Goal: Transaction & Acquisition: Book appointment/travel/reservation

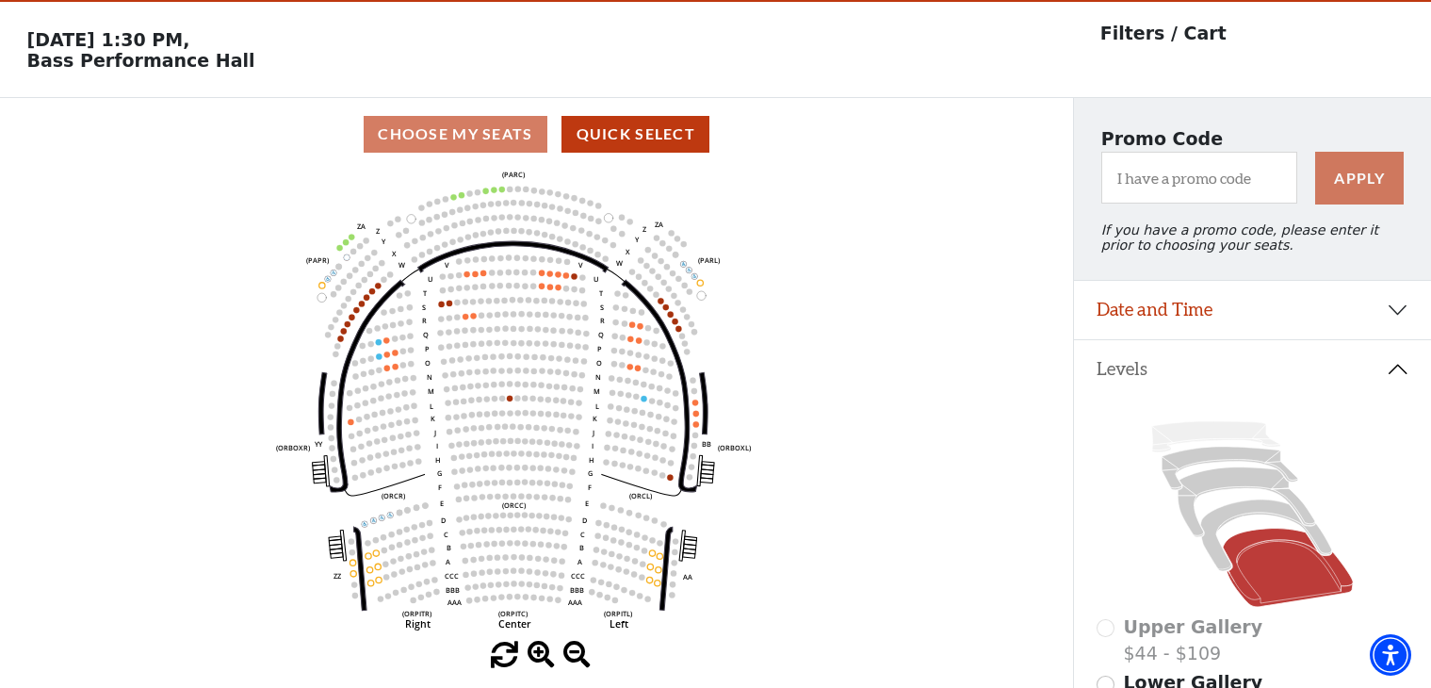
scroll to position [58, 0]
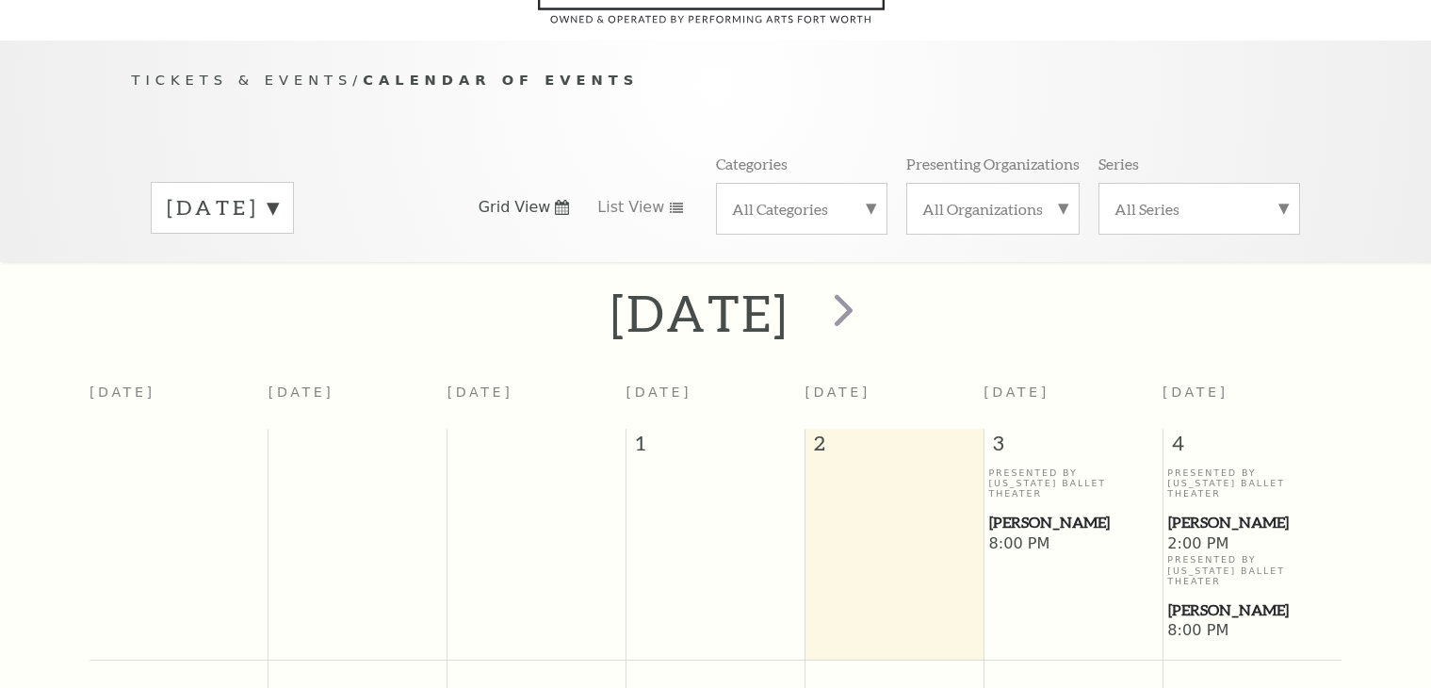
scroll to position [167, 0]
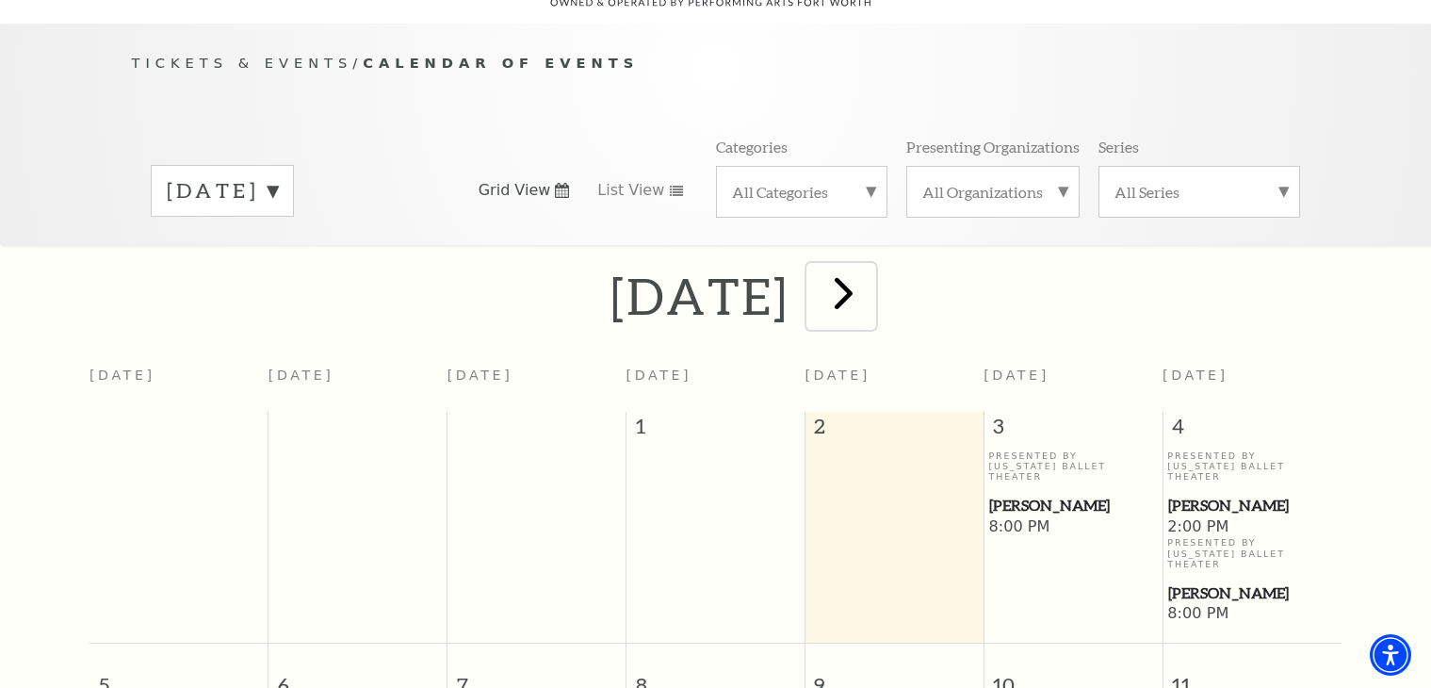
click at [871, 266] on span "next" at bounding box center [844, 293] width 54 height 54
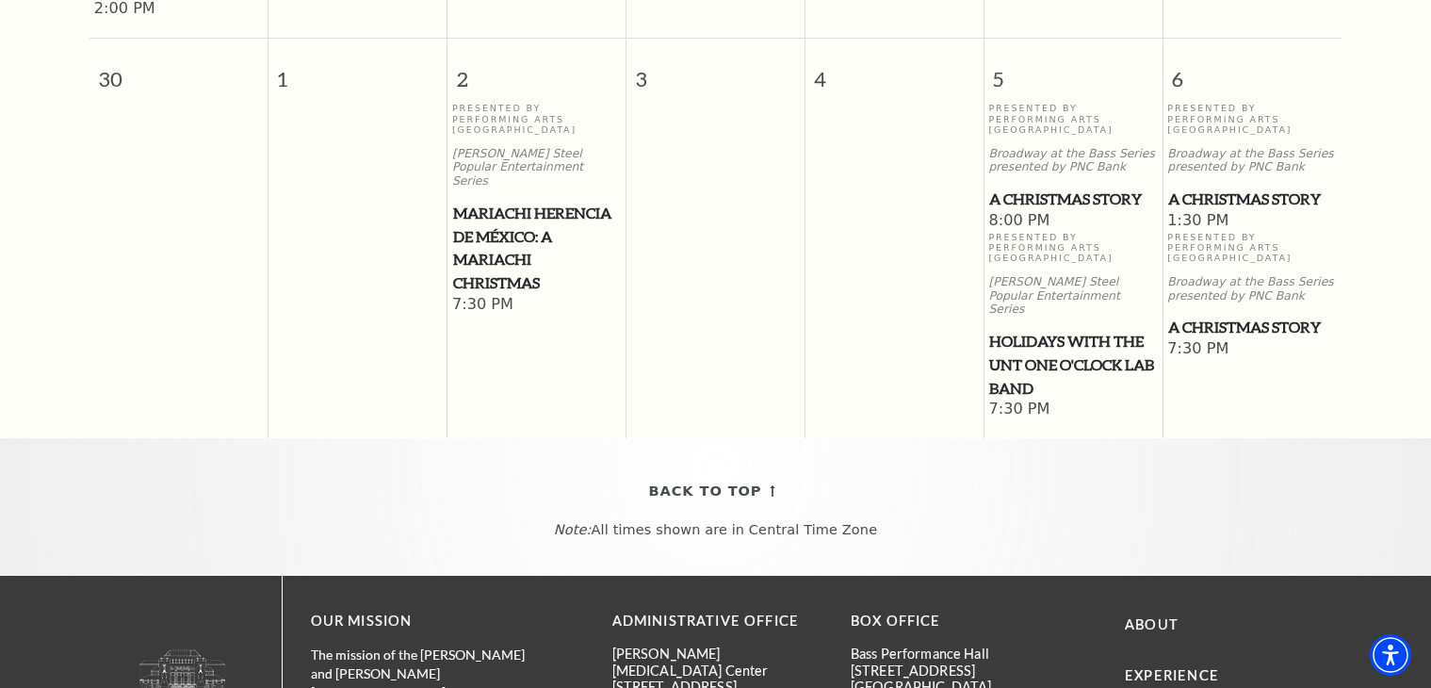
scroll to position [2089, 0]
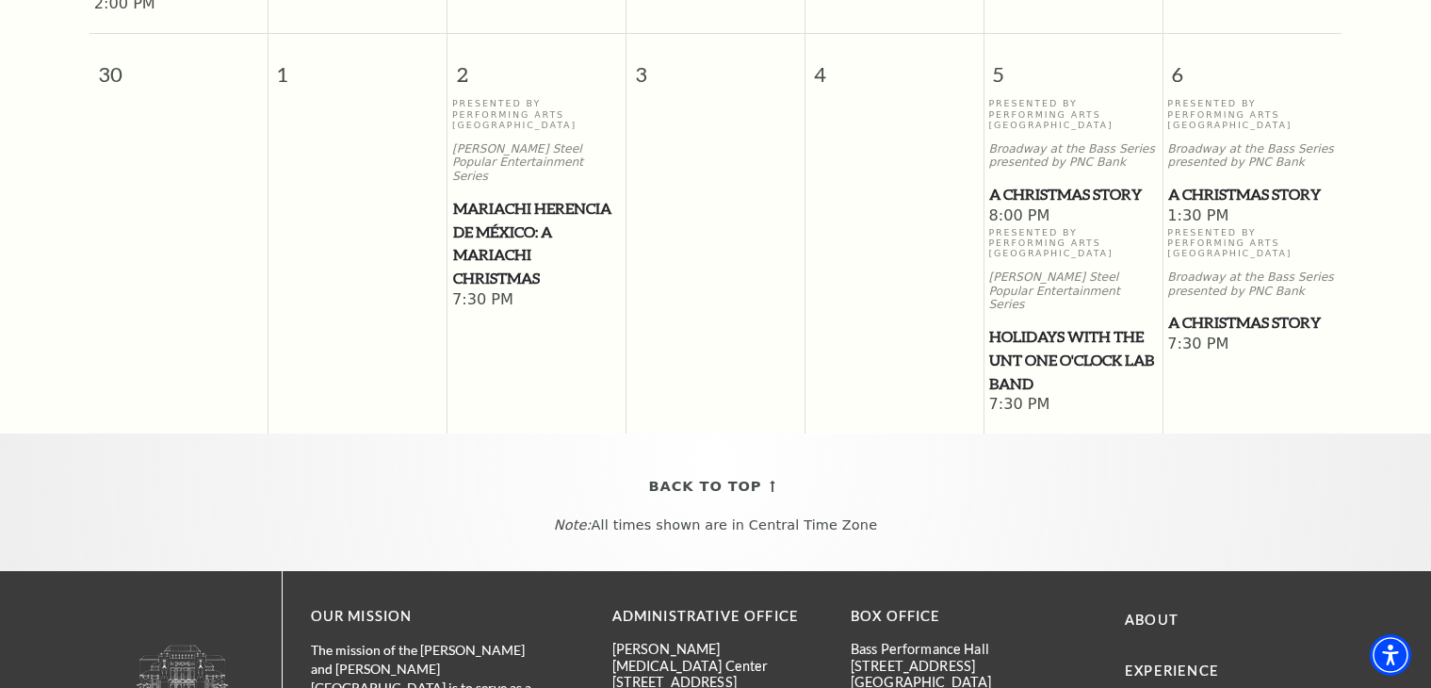
click at [1229, 183] on span "A Christmas Story" at bounding box center [1252, 195] width 168 height 24
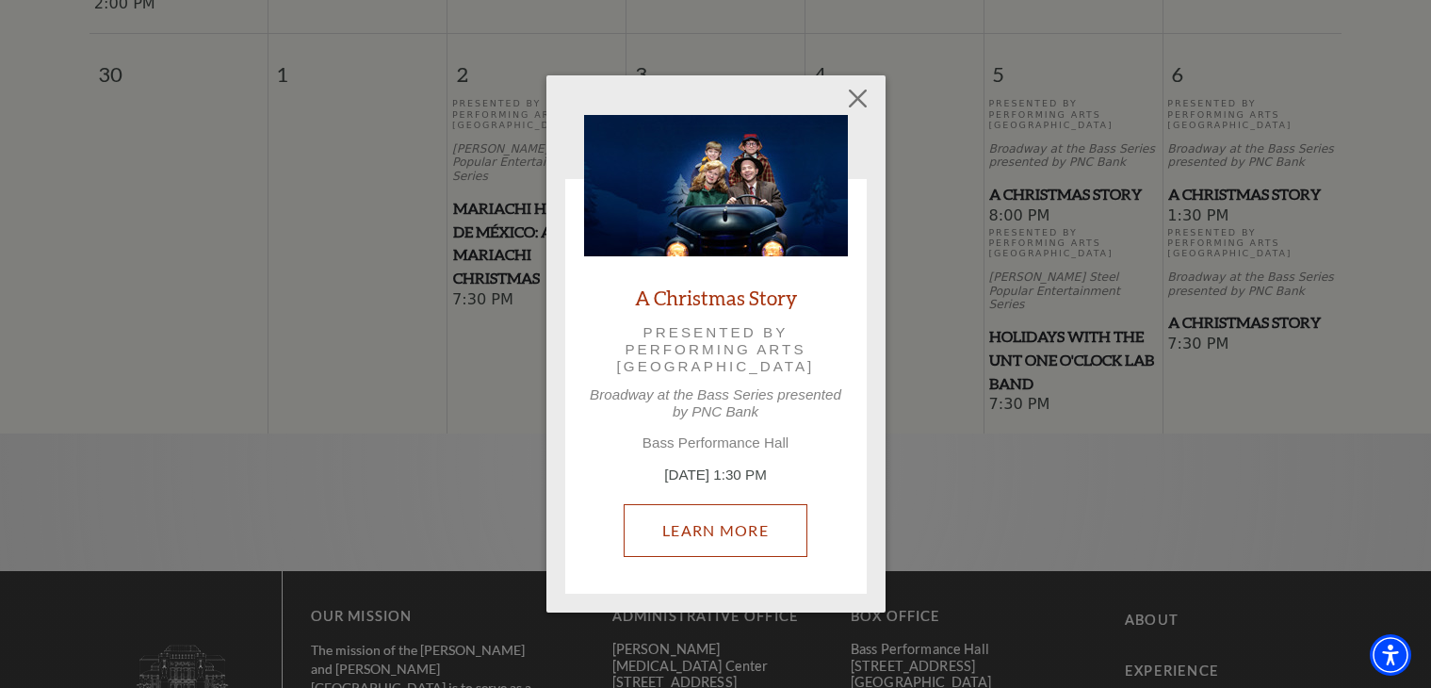
click at [759, 527] on link "Learn More" at bounding box center [716, 530] width 184 height 53
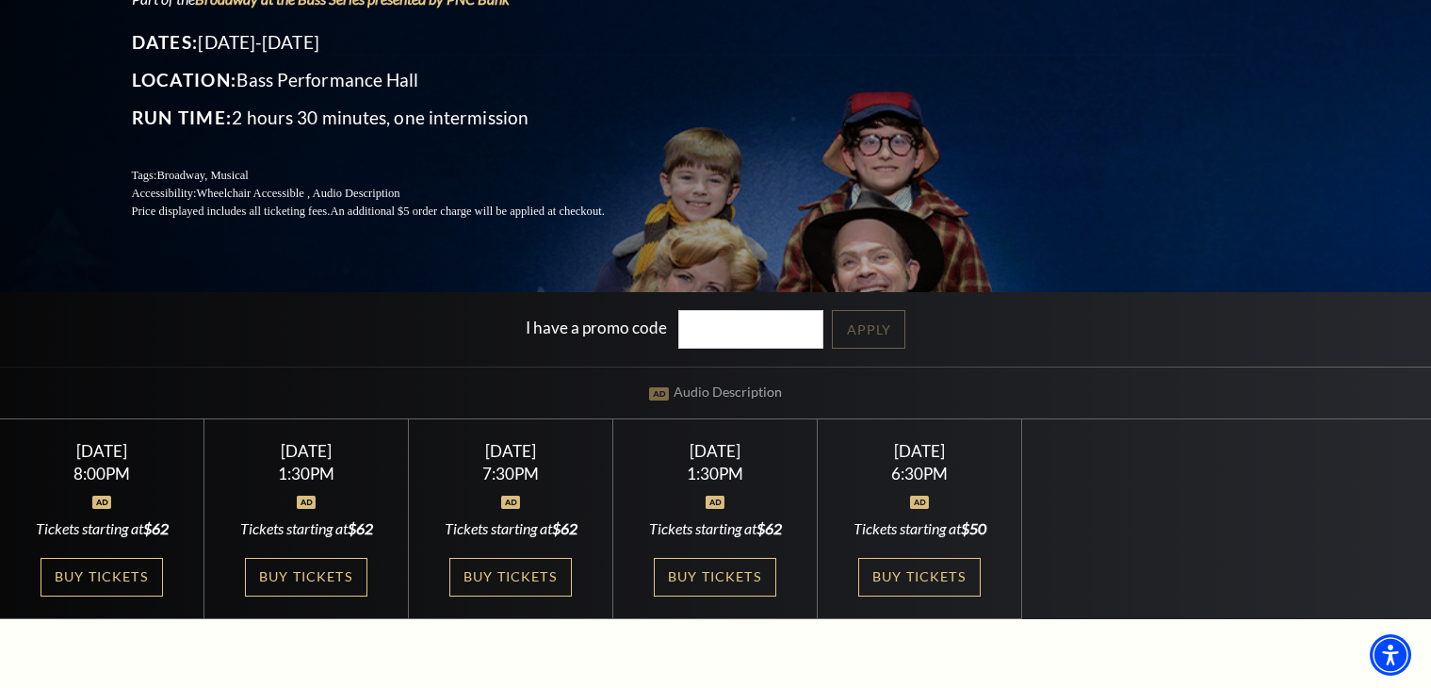
scroll to position [377, 0]
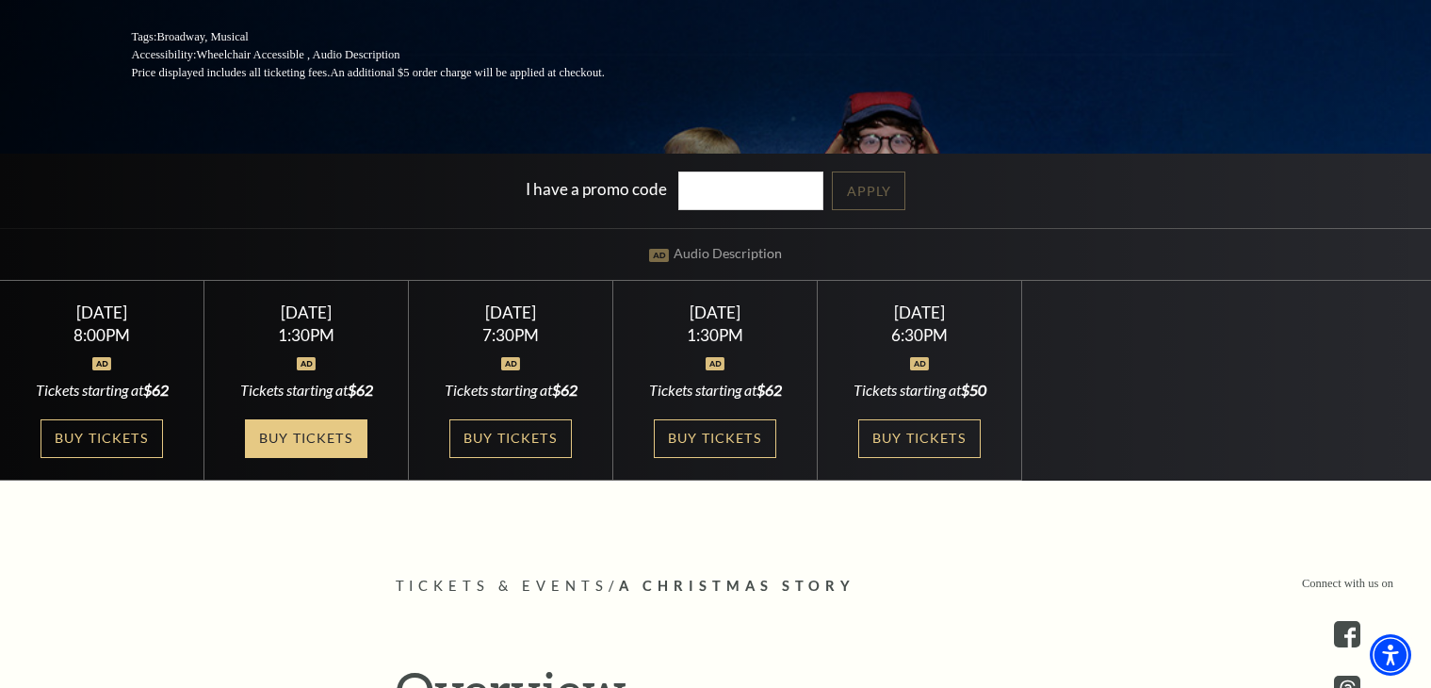
click at [330, 444] on link "Buy Tickets" at bounding box center [306, 438] width 122 height 39
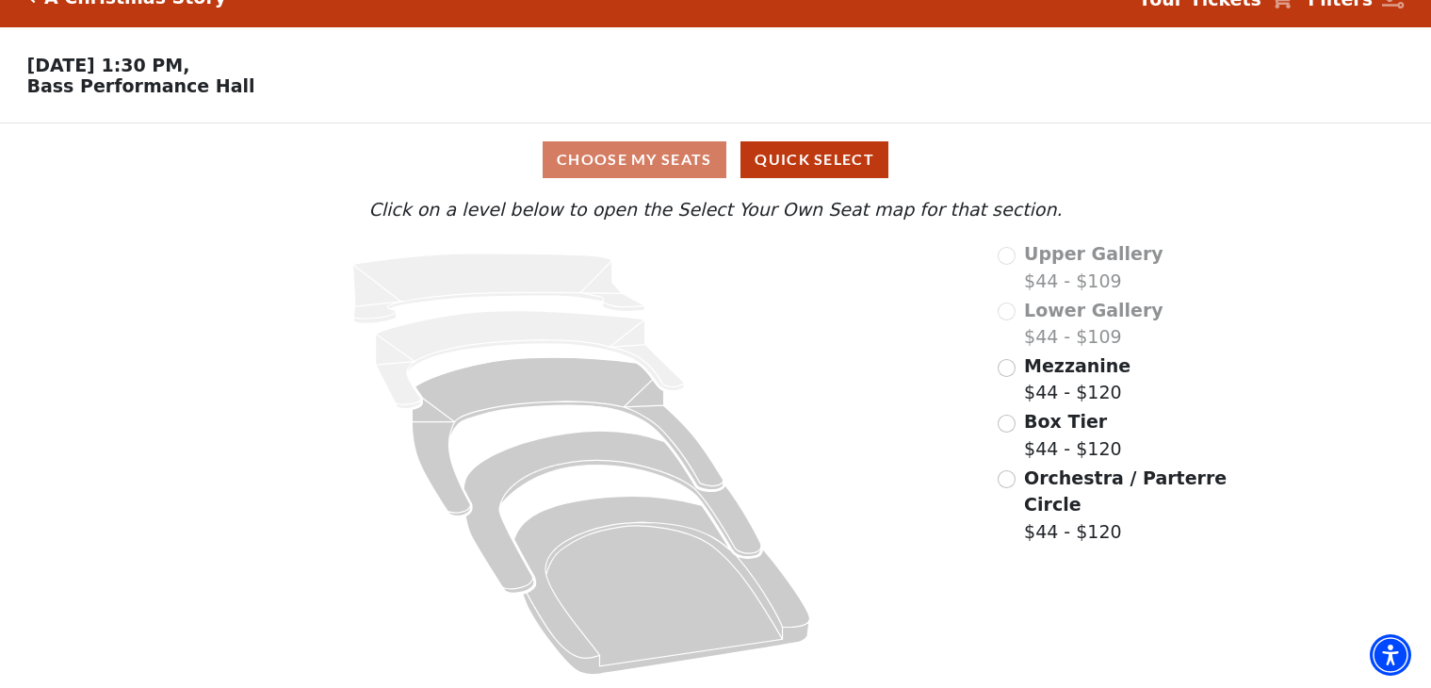
scroll to position [41, 0]
click at [1007, 487] on input "Orchestra / Parterre Circle$44 - $120\a" at bounding box center [1007, 479] width 18 height 18
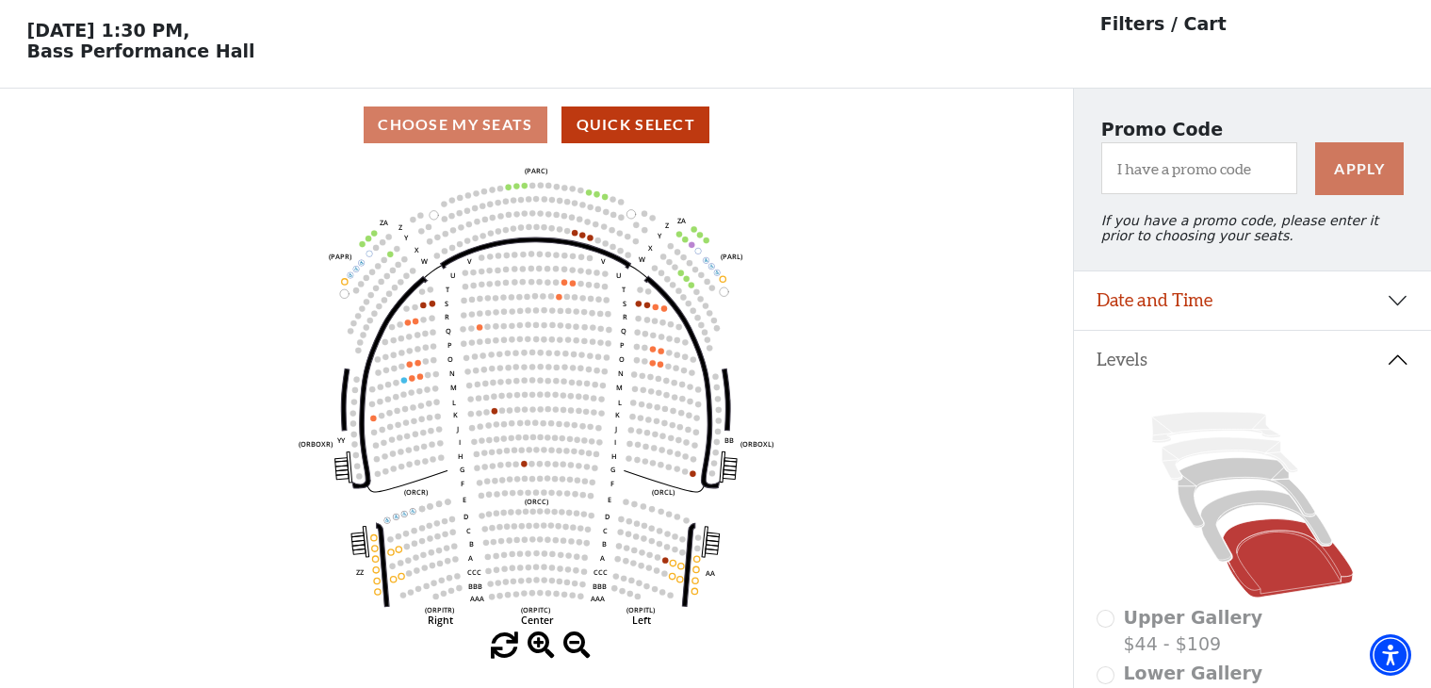
scroll to position [88, 0]
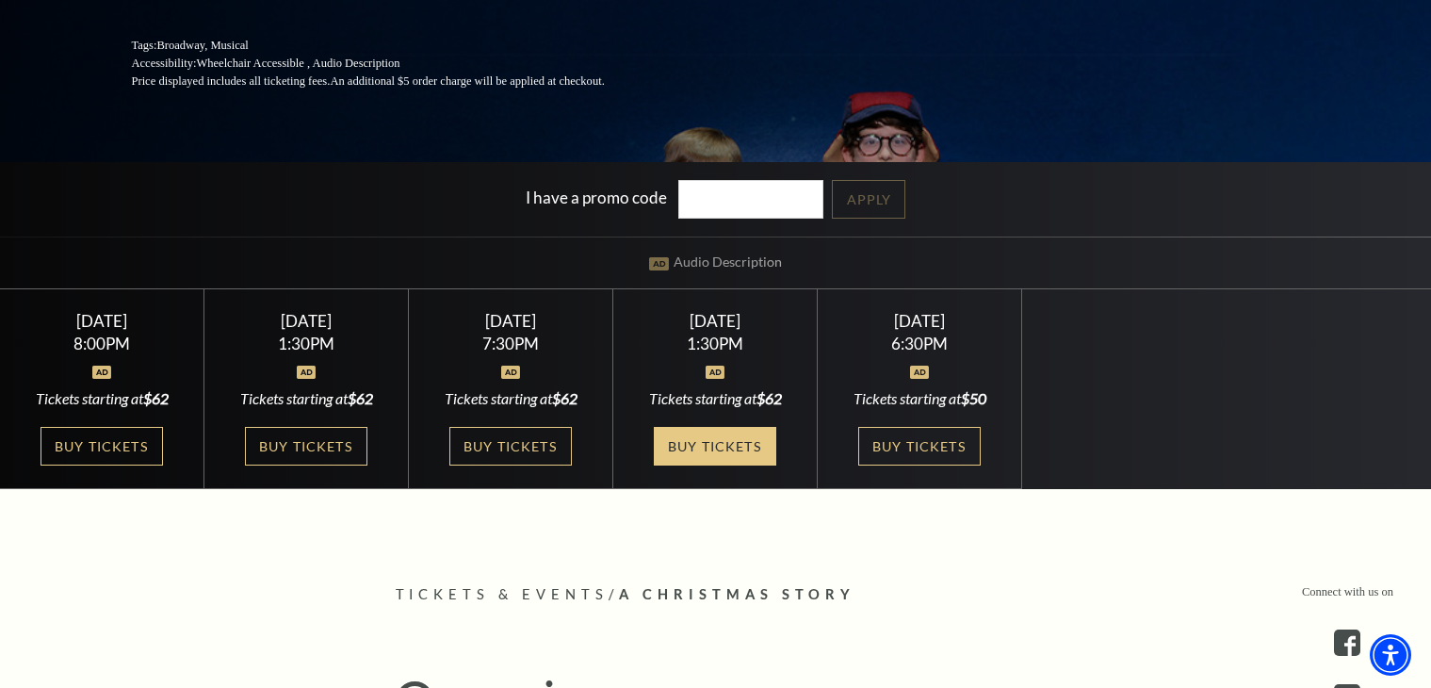
click at [722, 449] on link "Buy Tickets" at bounding box center [715, 446] width 122 height 39
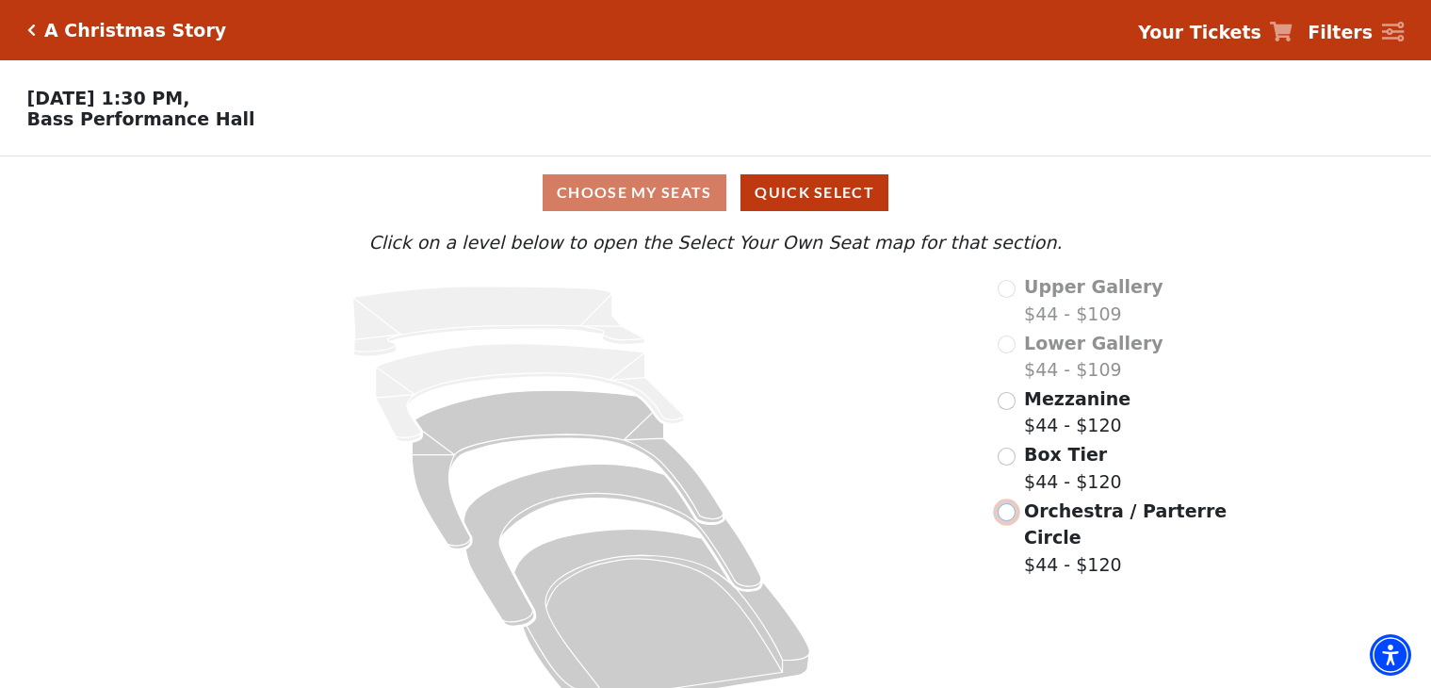
click at [1001, 513] on input "Orchestra / Parterre Circle$44 - $120\a" at bounding box center [1007, 512] width 18 height 18
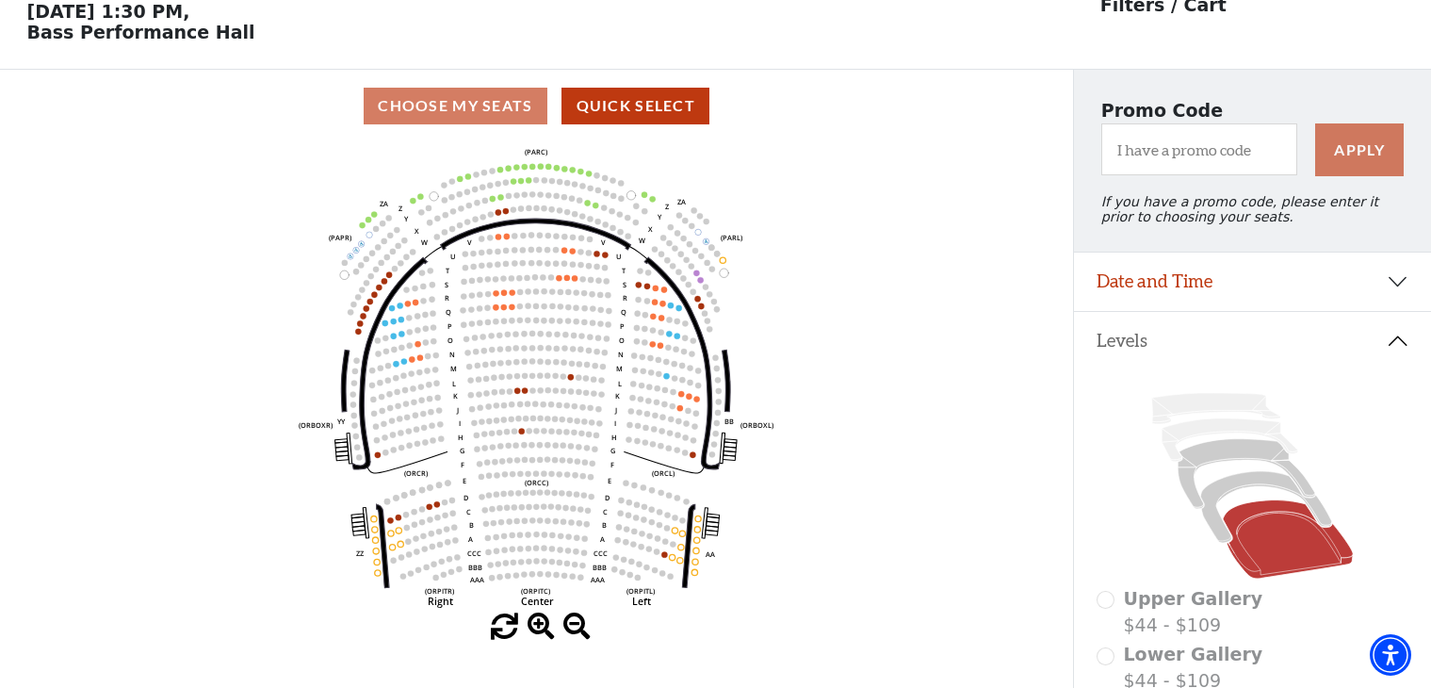
scroll to position [88, 0]
